Goal: Task Accomplishment & Management: Use online tool/utility

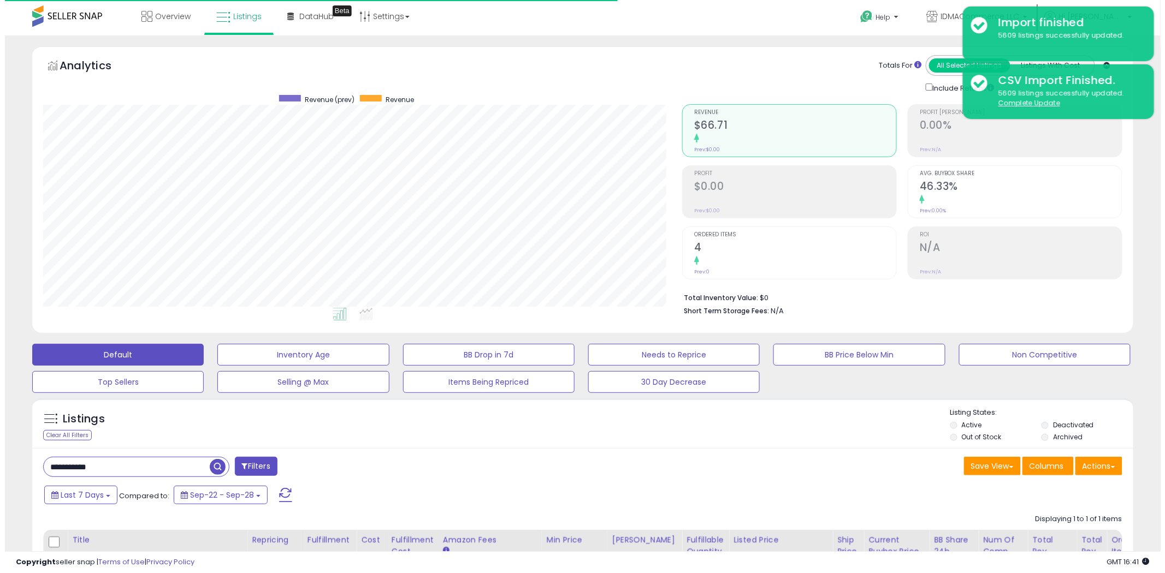
scroll to position [224, 639]
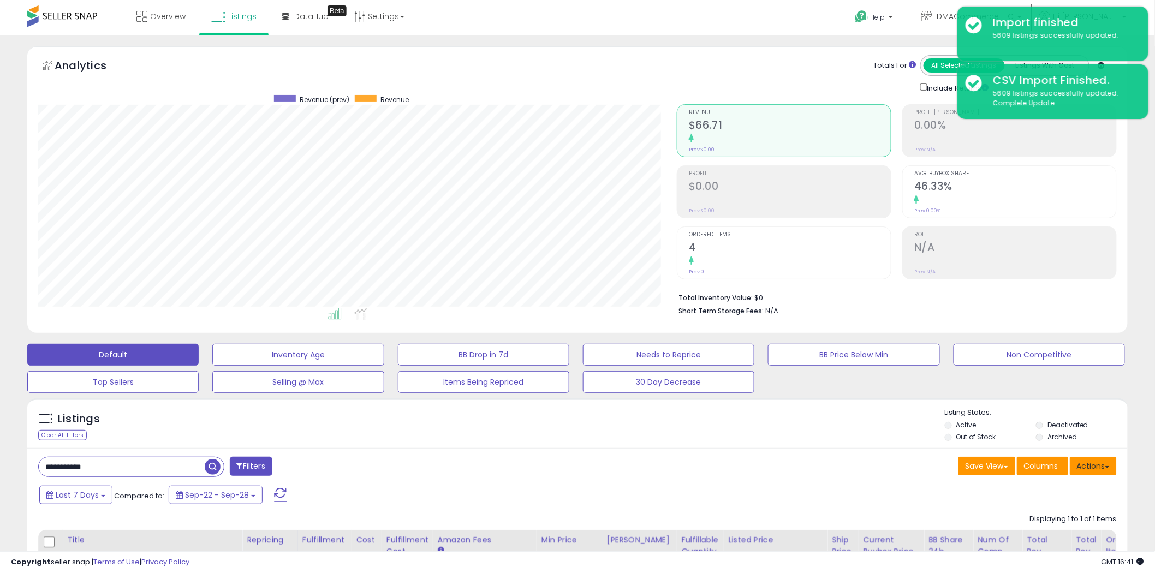
click at [1104, 461] on button "Actions" at bounding box center [1093, 466] width 47 height 19
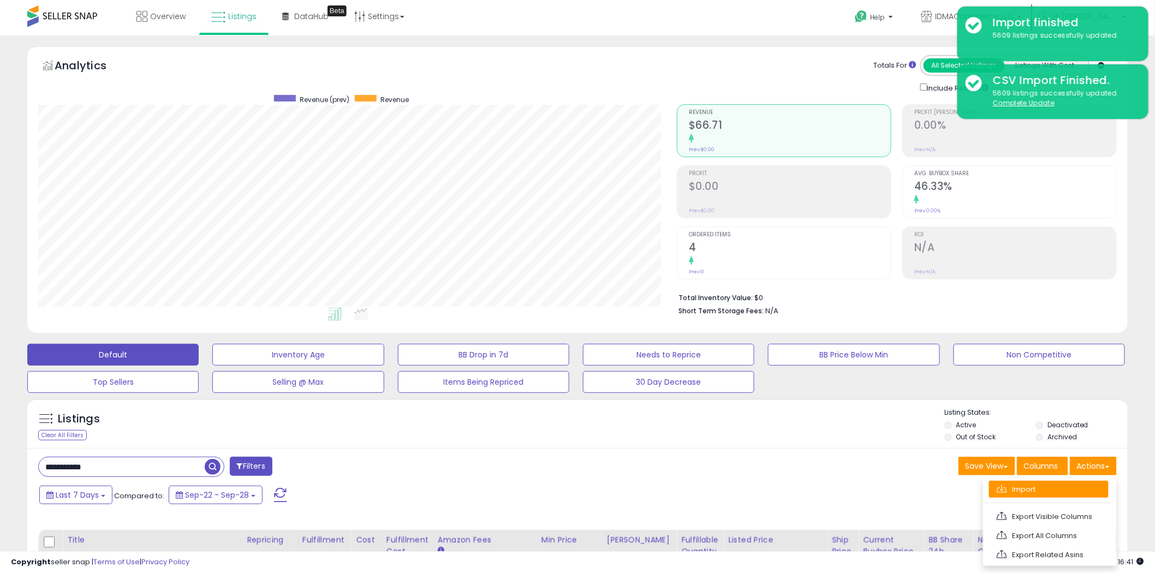
click at [1055, 491] on link "Import" at bounding box center [1049, 489] width 120 height 17
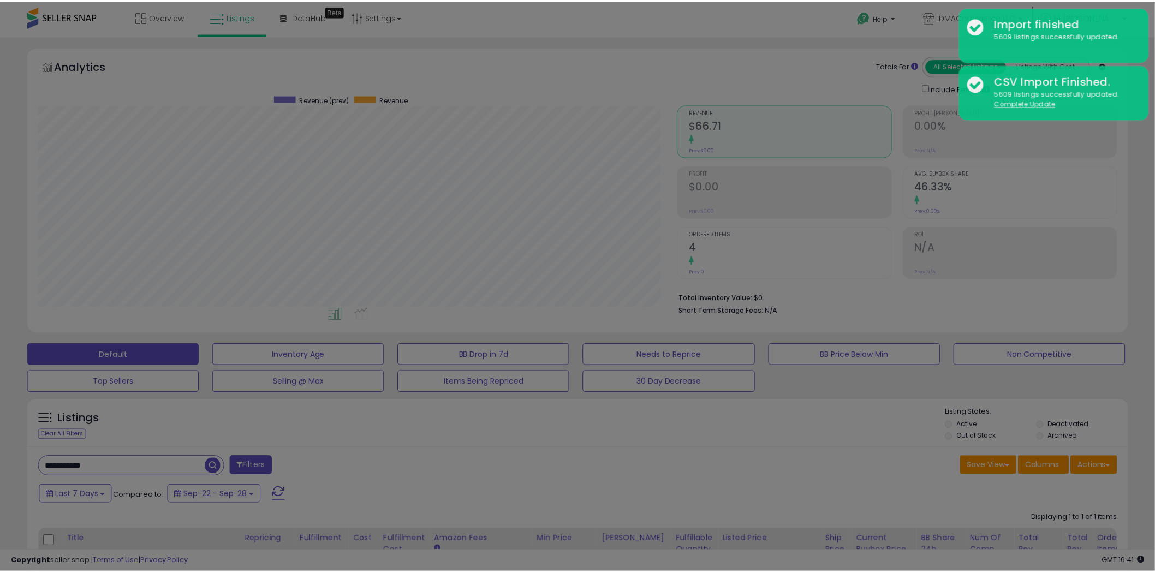
scroll to position [224, 645]
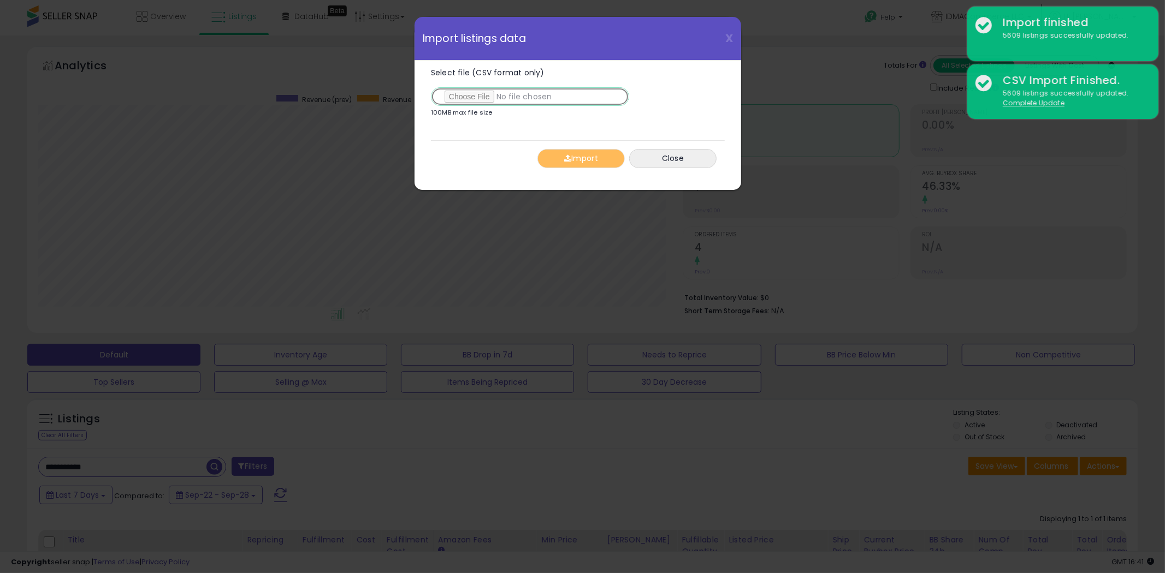
click at [471, 90] on input "Select file (CSV format only)" at bounding box center [530, 96] width 198 height 19
type input "**********"
click at [583, 155] on button "Import" at bounding box center [580, 158] width 87 height 19
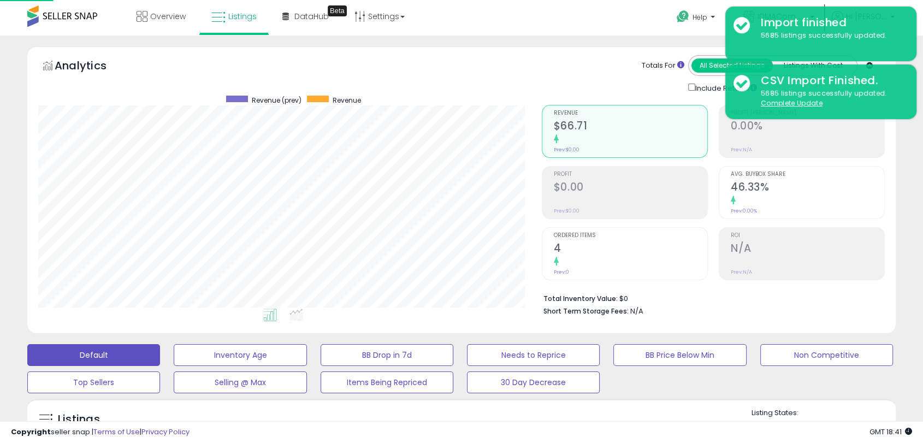
scroll to position [545819, 545540]
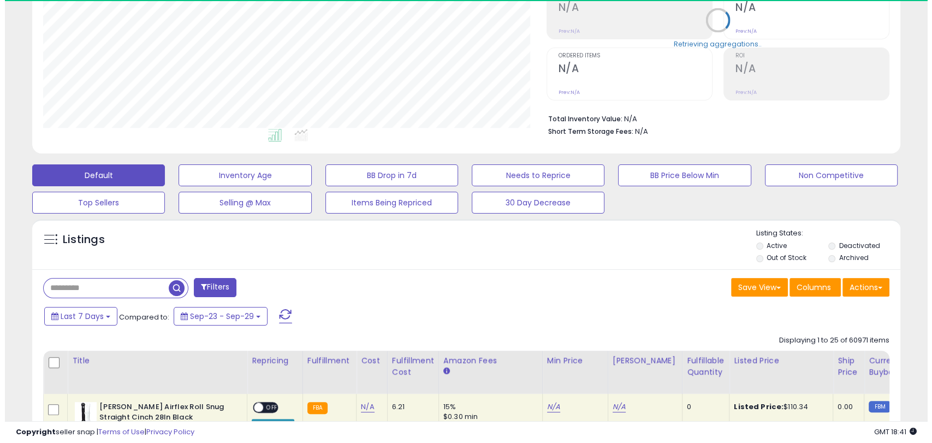
scroll to position [182, 0]
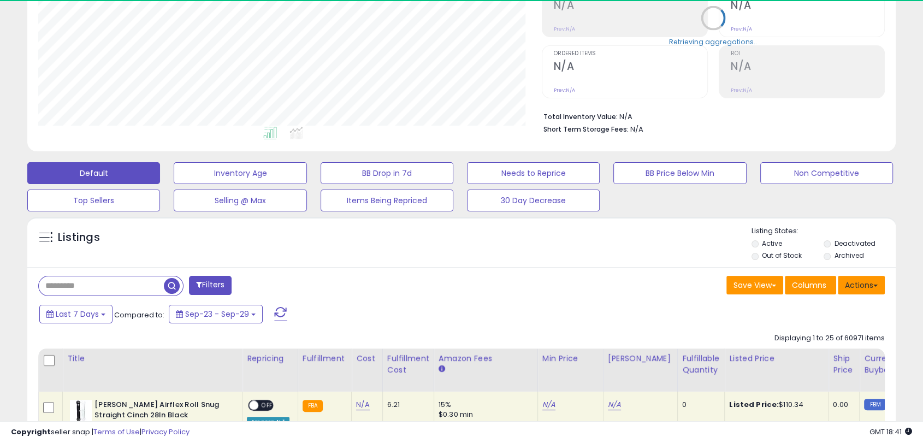
click at [873, 288] on button "Actions" at bounding box center [861, 285] width 47 height 19
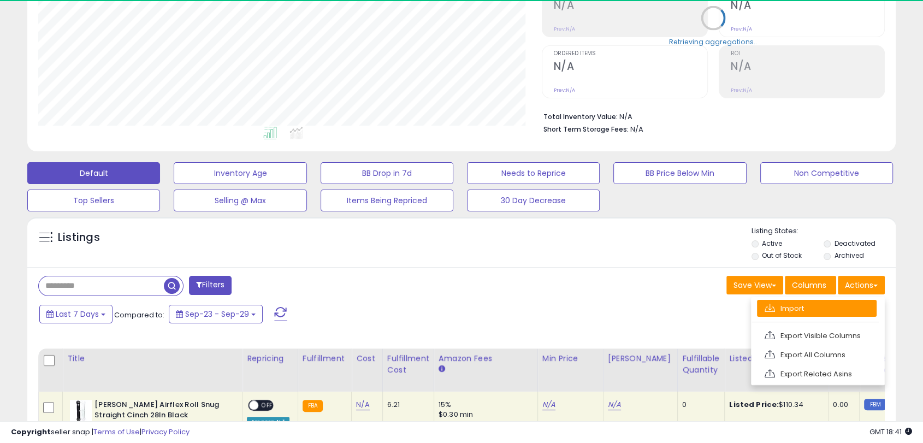
click at [855, 302] on link "Import" at bounding box center [817, 308] width 120 height 17
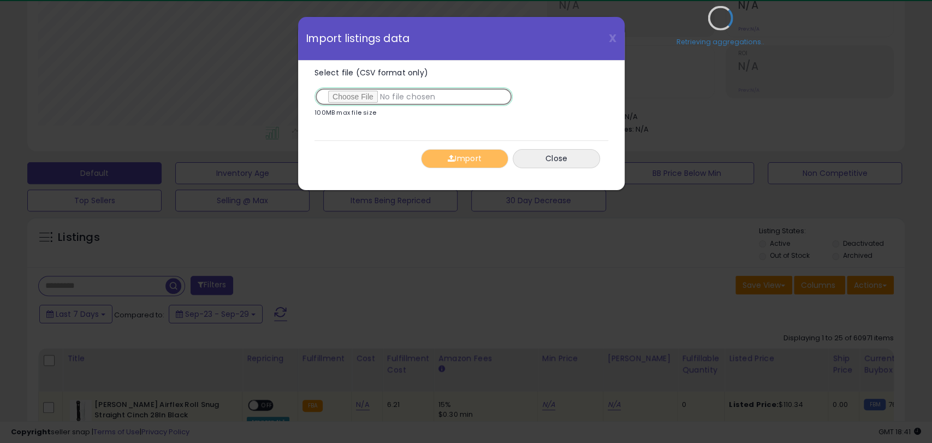
click at [365, 98] on input "Select file (CSV format only)" at bounding box center [414, 96] width 198 height 19
type input "**********"
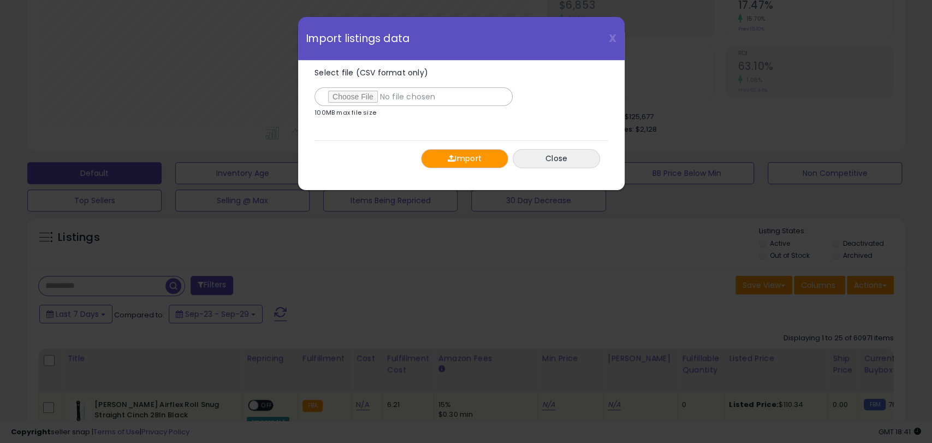
click at [479, 163] on button "Import" at bounding box center [464, 158] width 87 height 19
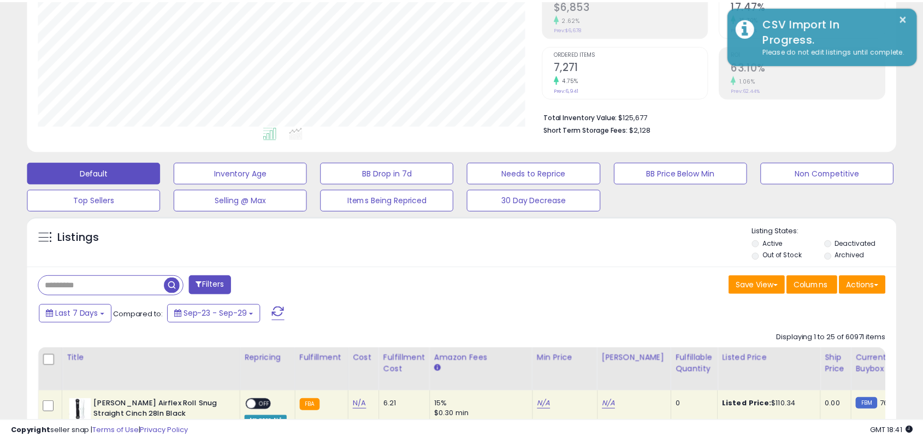
scroll to position [545819, 545540]
